Goal: Communication & Community: Answer question/provide support

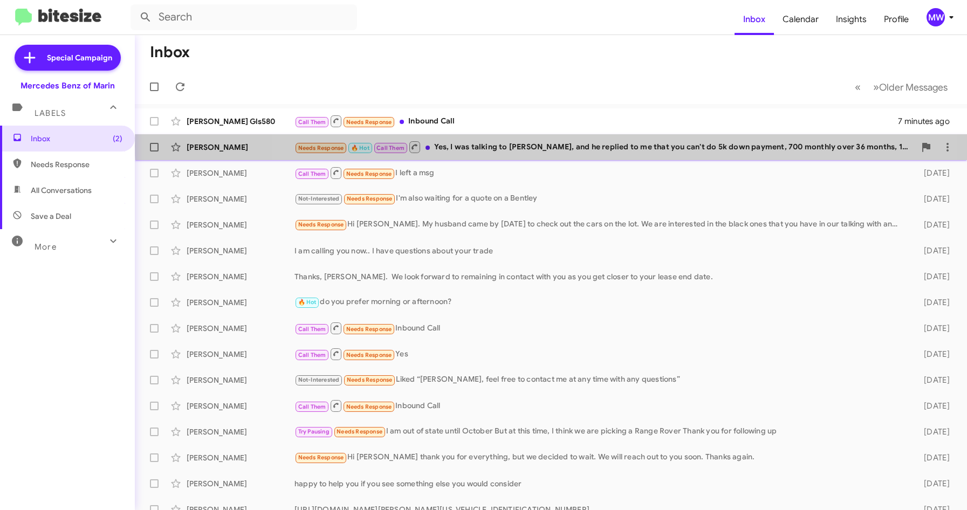
click at [576, 146] on div "Needs Response 🔥 Hot Call Them Yes, I was talking to [PERSON_NAME], and he repl…" at bounding box center [605, 146] width 621 height 13
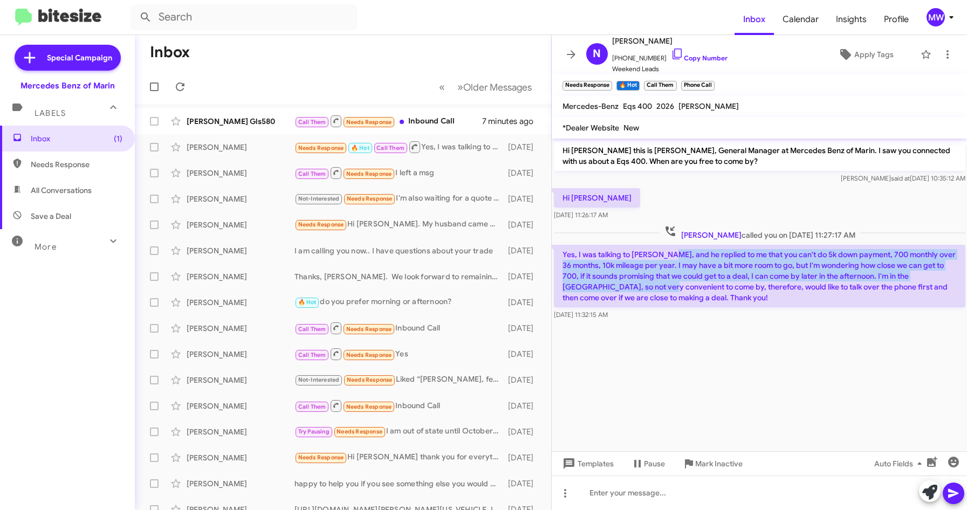
drag, startPoint x: 669, startPoint y: 254, endPoint x: 630, endPoint y: 286, distance: 51.0
click at [630, 286] on p "Yes, I was talking to [PERSON_NAME], and he replied to me that you can't do 5k …" at bounding box center [760, 276] width 412 height 63
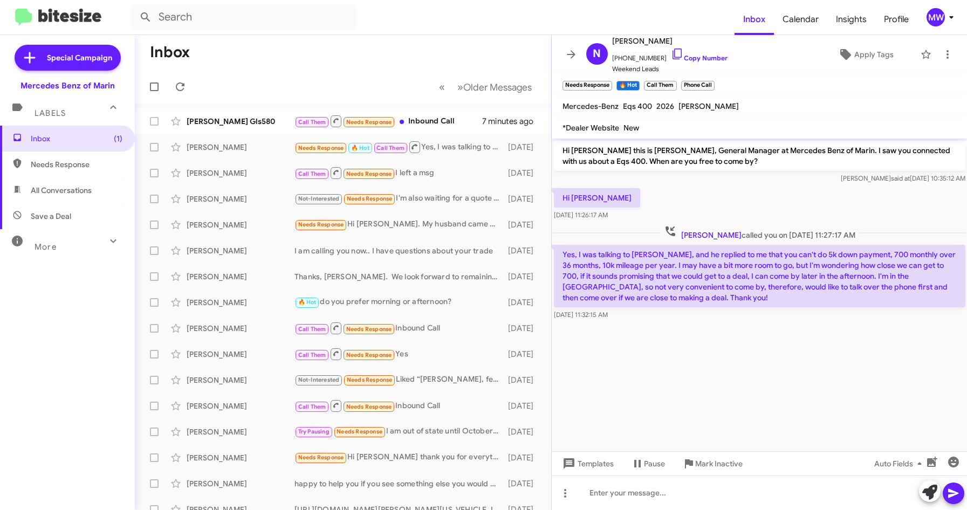
drag, startPoint x: 630, startPoint y: 286, endPoint x: 690, endPoint y: 328, distance: 73.3
click at [690, 328] on div at bounding box center [760, 328] width 416 height 11
drag, startPoint x: 618, startPoint y: 59, endPoint x: 656, endPoint y: 60, distance: 37.8
click at [656, 60] on span "[PHONE_NUMBER] Copy Number" at bounding box center [669, 55] width 115 height 16
copy span "4085077656"
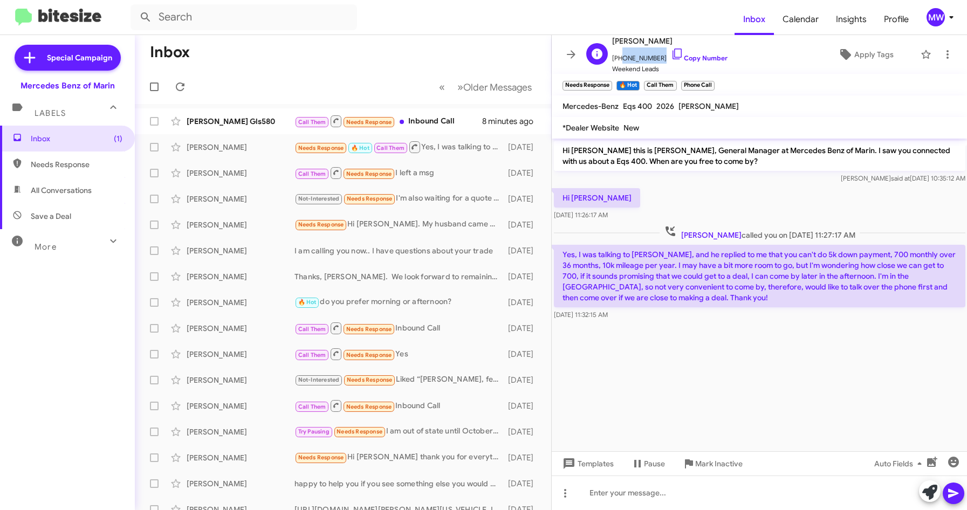
copy span "4085077656"
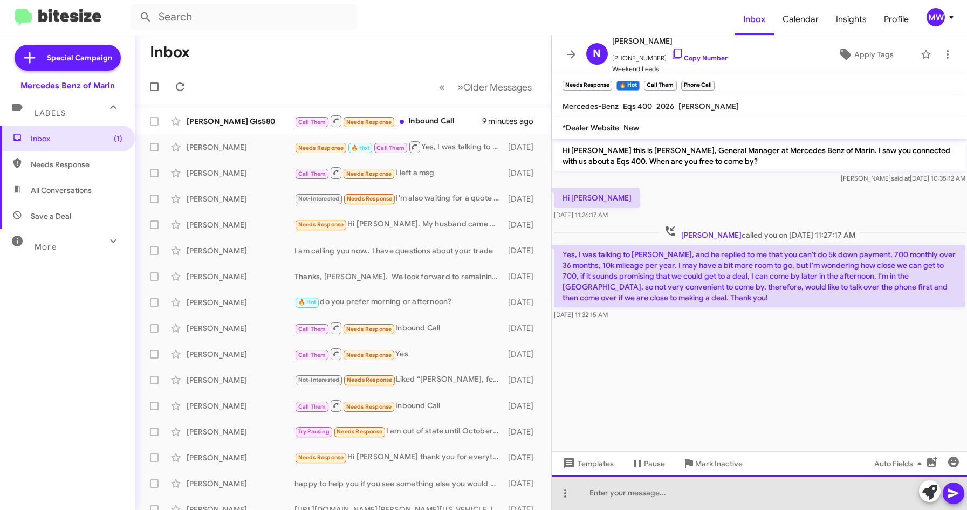
click at [642, 487] on div at bounding box center [760, 493] width 416 height 35
click at [656, 492] on div "Hi [PERSON_NAME], how much flexibility do you have? Seems like we are not very …" at bounding box center [760, 493] width 416 height 35
drag, startPoint x: 881, startPoint y: 490, endPoint x: 759, endPoint y: 488, distance: 121.9
click at [759, 488] on div "Hi [PERSON_NAME], how much more flexibility do you have? Seems like we are not …" at bounding box center [760, 493] width 416 height 35
click at [795, 499] on div "Hi [PERSON_NAME], how much more flexibility do you have?" at bounding box center [760, 493] width 416 height 35
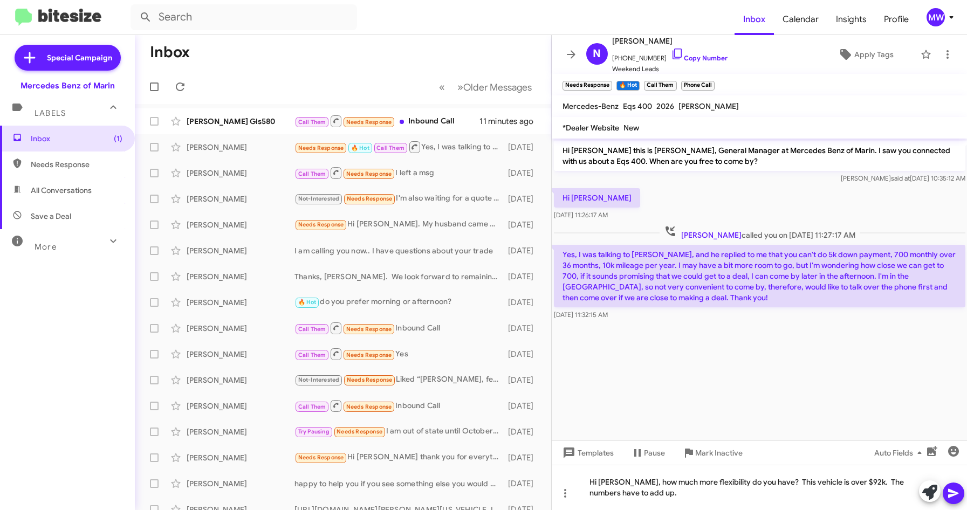
click at [955, 495] on icon at bounding box center [953, 493] width 10 height 9
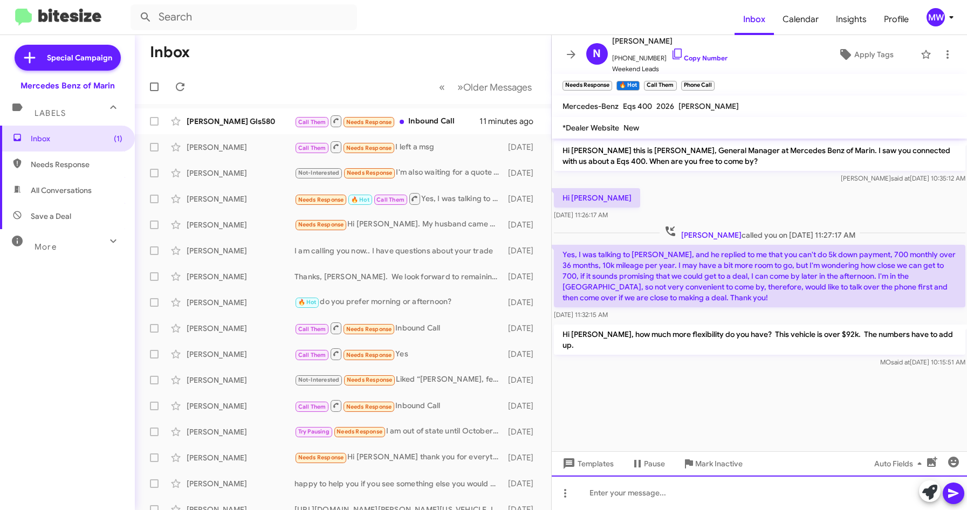
click at [713, 497] on div at bounding box center [760, 493] width 416 height 35
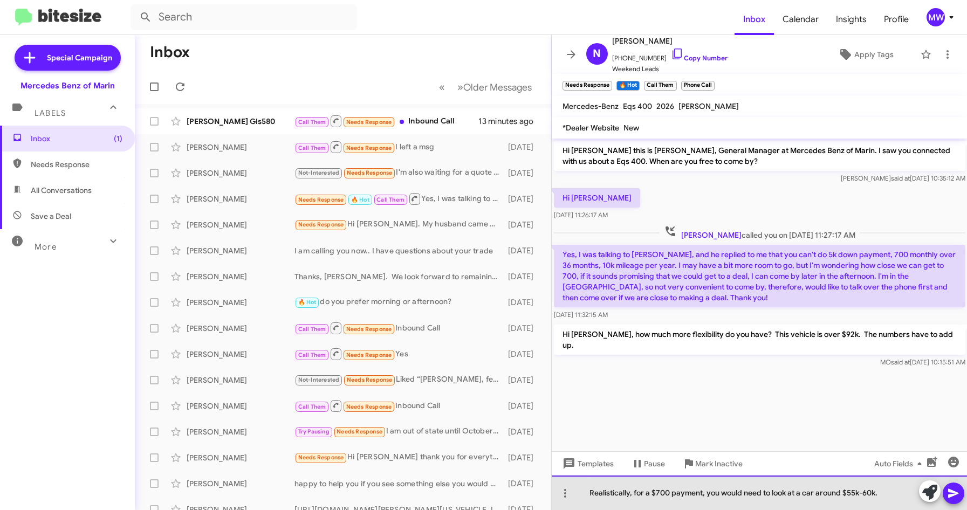
drag, startPoint x: 710, startPoint y: 495, endPoint x: 886, endPoint y: 492, distance: 175.9
click at [886, 492] on div "Realistically, for a $700 payment, you would need to look at a car around $55k-…" at bounding box center [760, 493] width 416 height 35
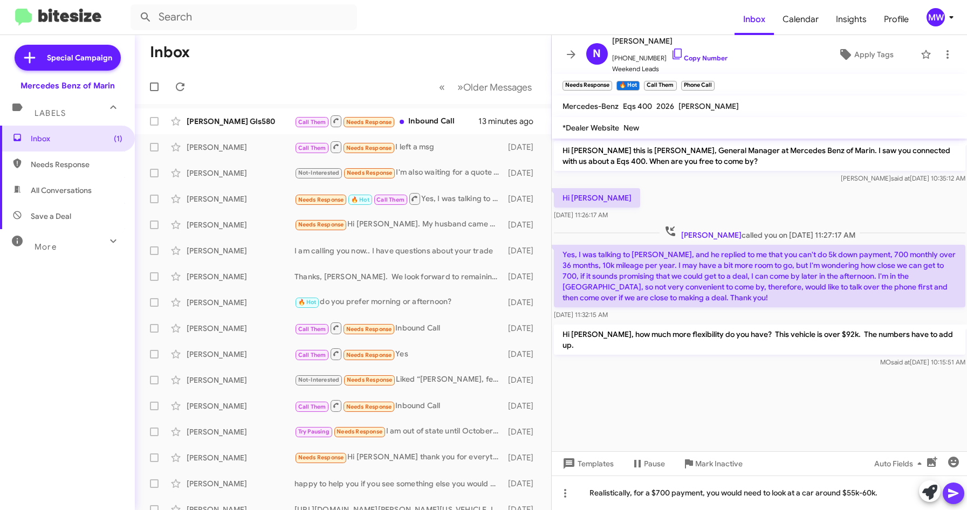
click at [955, 494] on icon at bounding box center [953, 493] width 13 height 13
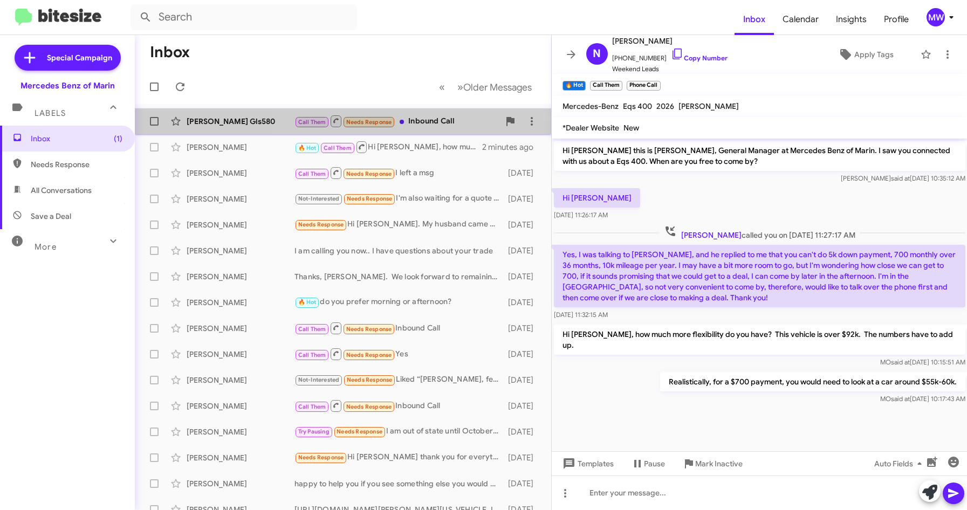
click at [436, 128] on div "Call Them Needs Response Inbound Call" at bounding box center [397, 120] width 205 height 13
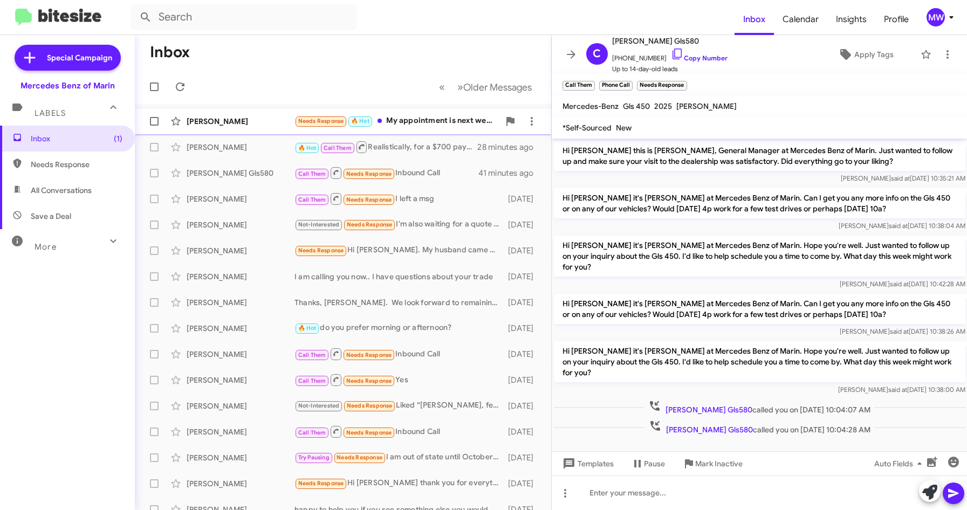
click at [408, 118] on div "Needs Response 🔥 Hot My appointment is next week" at bounding box center [397, 121] width 205 height 12
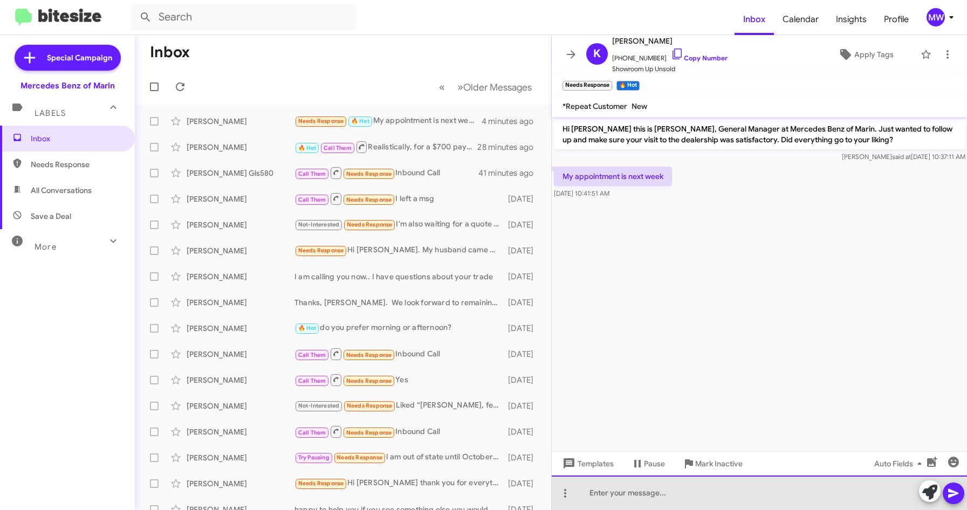
click at [752, 485] on div at bounding box center [760, 493] width 416 height 35
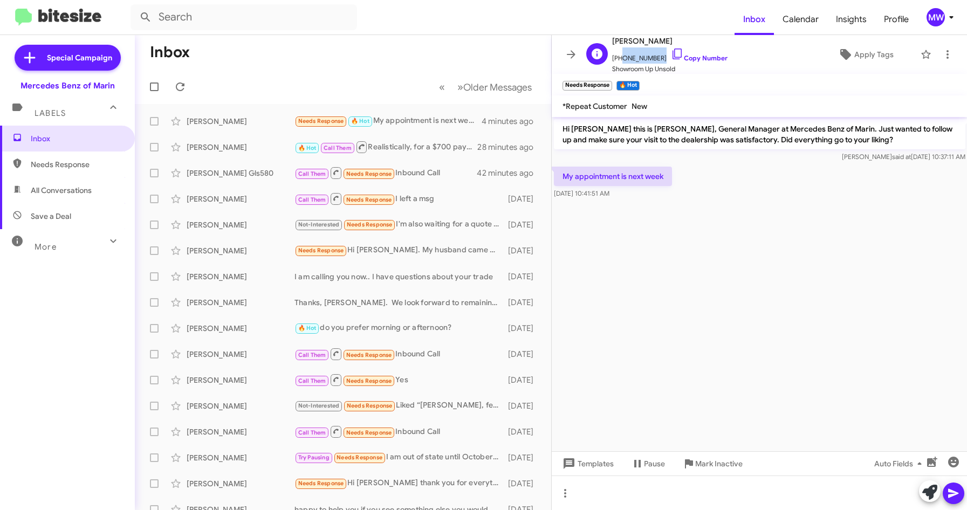
drag, startPoint x: 620, startPoint y: 59, endPoint x: 654, endPoint y: 59, distance: 34.5
click at [654, 59] on span "[PHONE_NUMBER] Copy Number" at bounding box center [669, 55] width 115 height 16
copy span "4158281584"
click at [615, 501] on div at bounding box center [760, 493] width 416 height 35
